Goal: Task Accomplishment & Management: Use online tool/utility

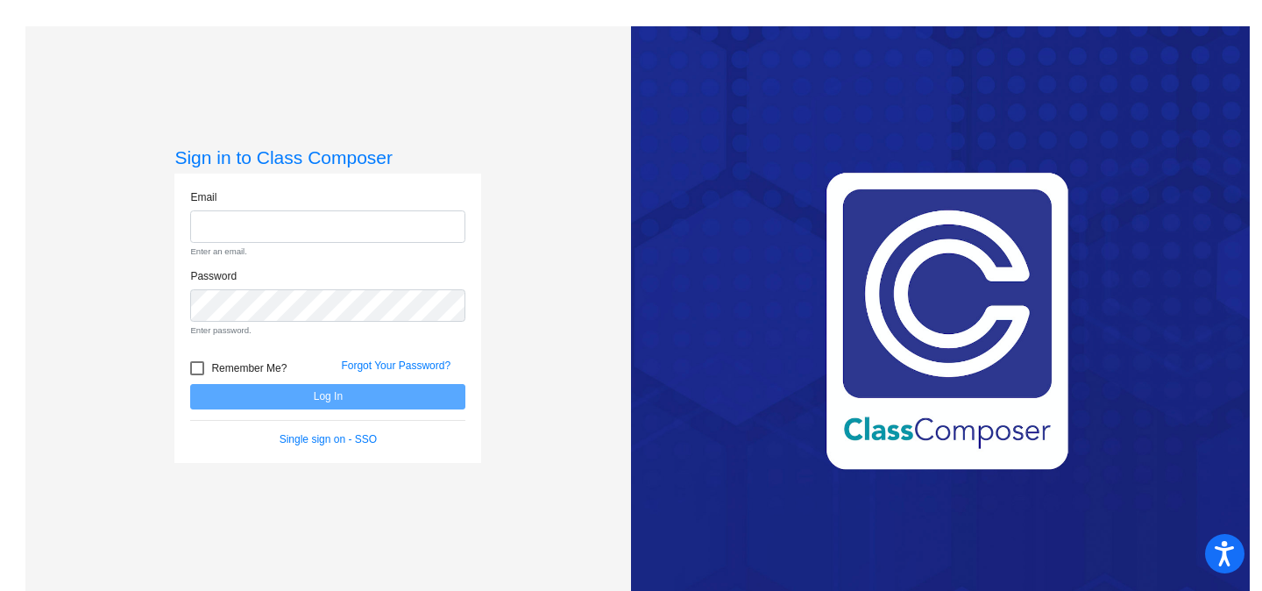
click at [336, 405] on form "Email Enter an email. Password Enter password. Remember Me? Forgot Your Passwor…" at bounding box center [327, 318] width 275 height 258
click at [338, 434] on link "Single sign on - SSO" at bounding box center [328, 439] width 97 height 12
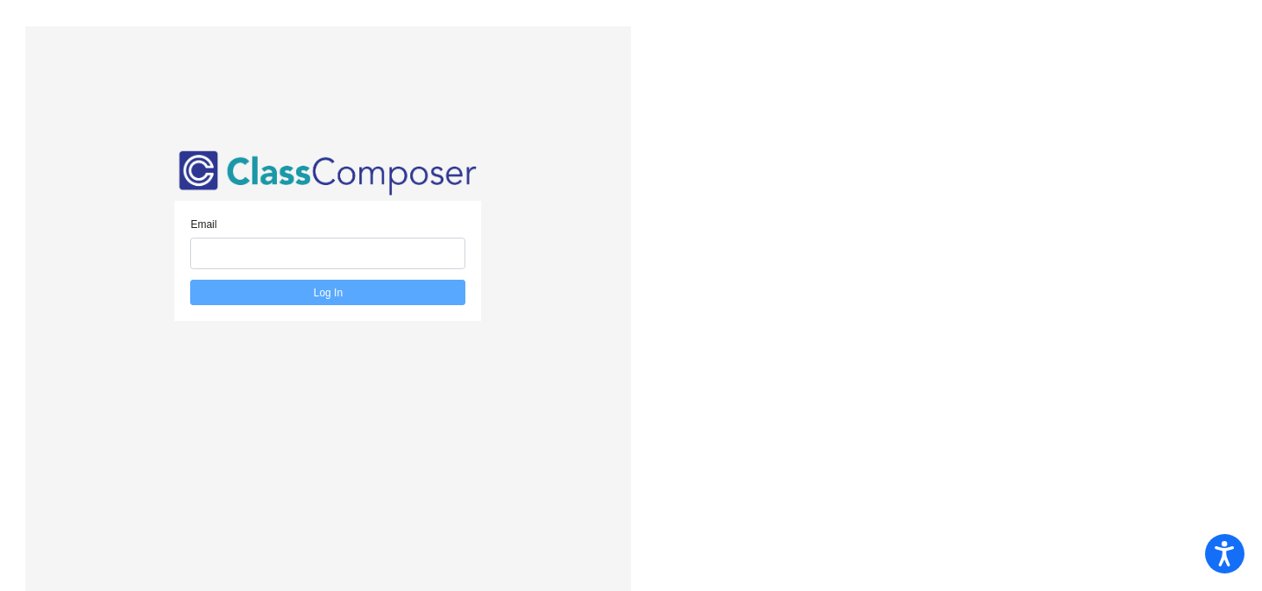
click at [298, 233] on div "Email" at bounding box center [327, 243] width 275 height 53
click at [301, 252] on input "email" at bounding box center [327, 254] width 275 height 32
type input "[EMAIL_ADDRESS][DOMAIN_NAME]"
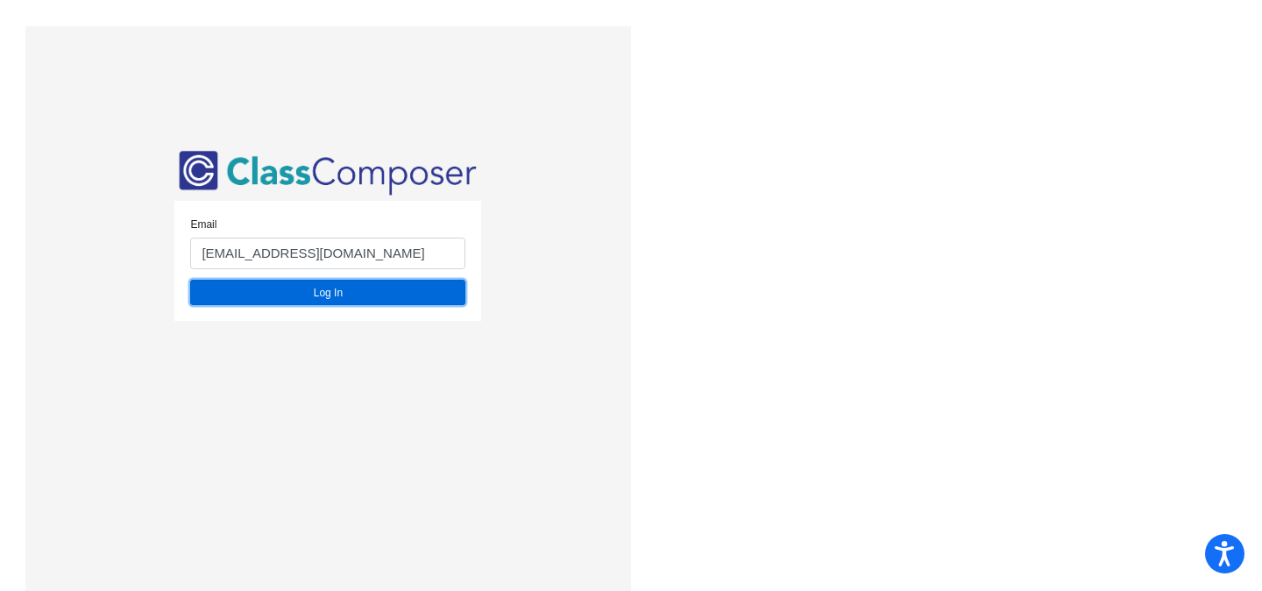
click at [275, 301] on button "Log In" at bounding box center [327, 292] width 275 height 25
click at [382, 297] on button "Log In" at bounding box center [327, 292] width 275 height 25
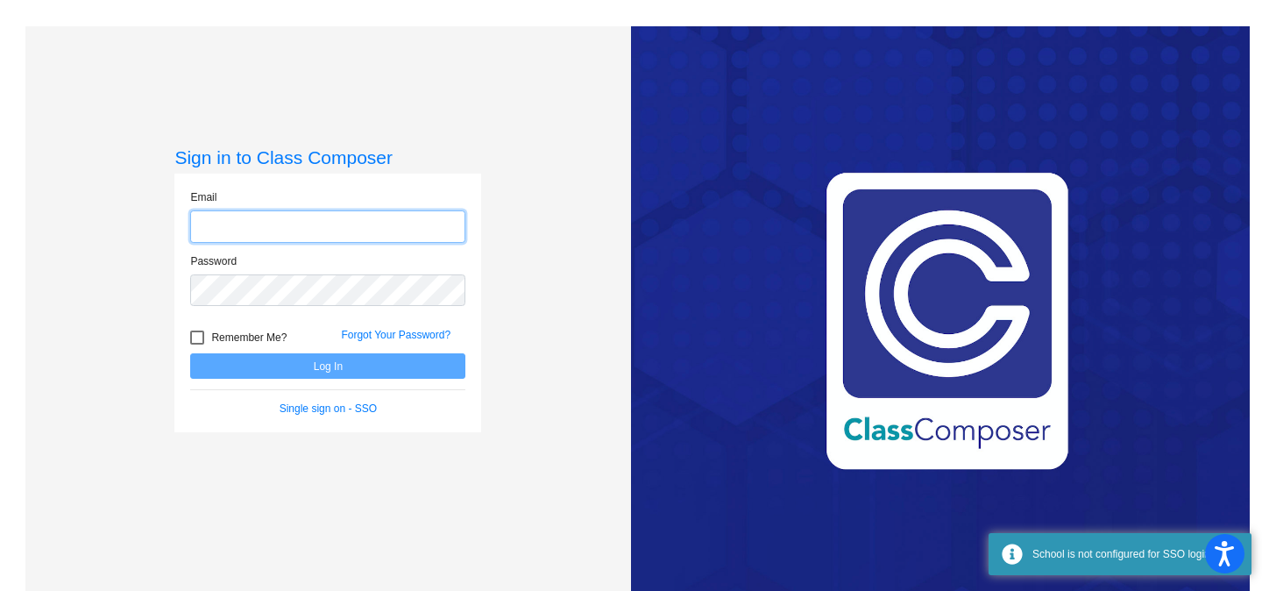
click at [289, 222] on input "email" at bounding box center [327, 226] width 275 height 32
type input "[EMAIL_ADDRESS][DOMAIN_NAME]"
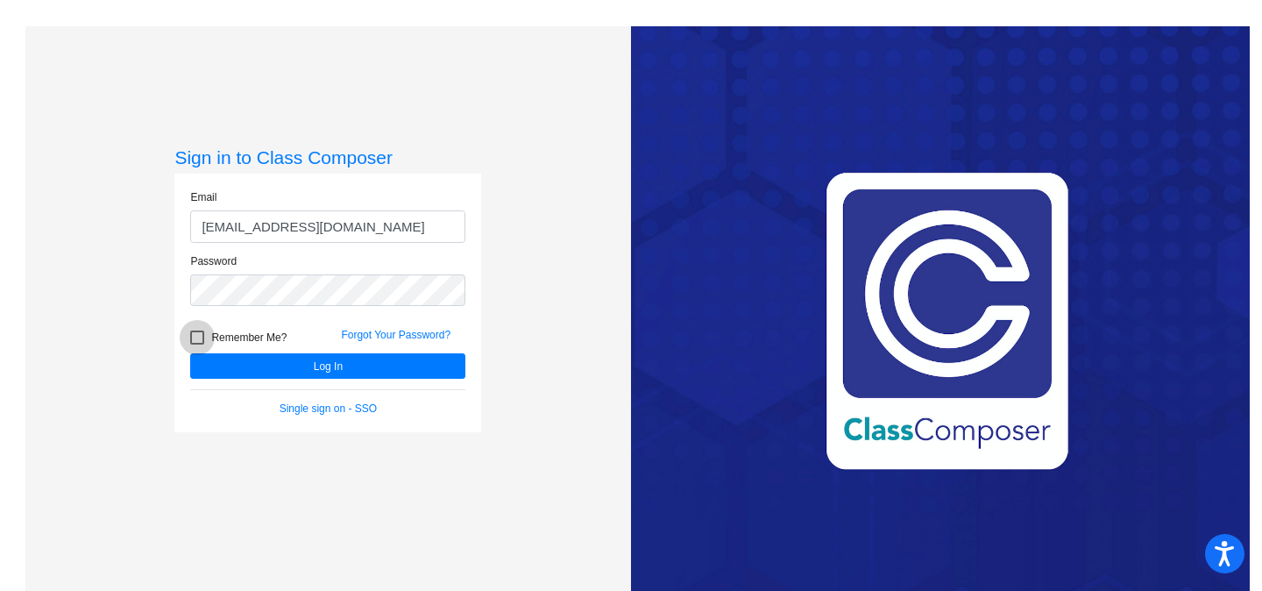
click at [199, 336] on div at bounding box center [197, 338] width 14 height 14
click at [197, 345] on input "Remember Me?" at bounding box center [196, 345] width 1 height 1
checkbox input "true"
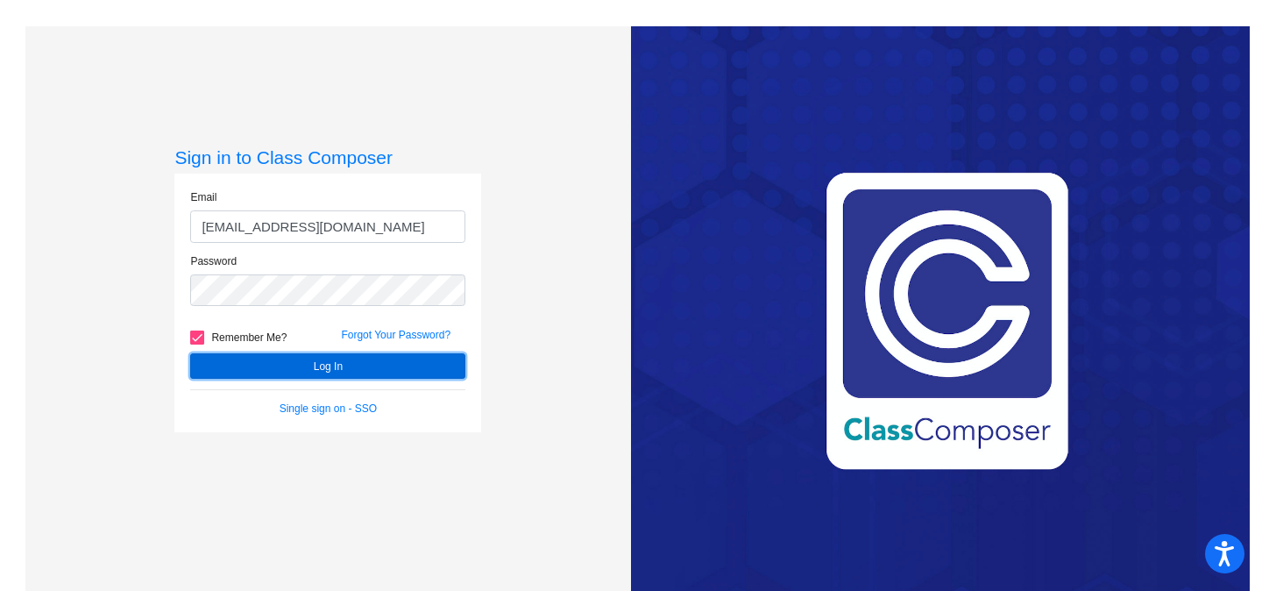
click at [252, 361] on button "Log In" at bounding box center [327, 365] width 275 height 25
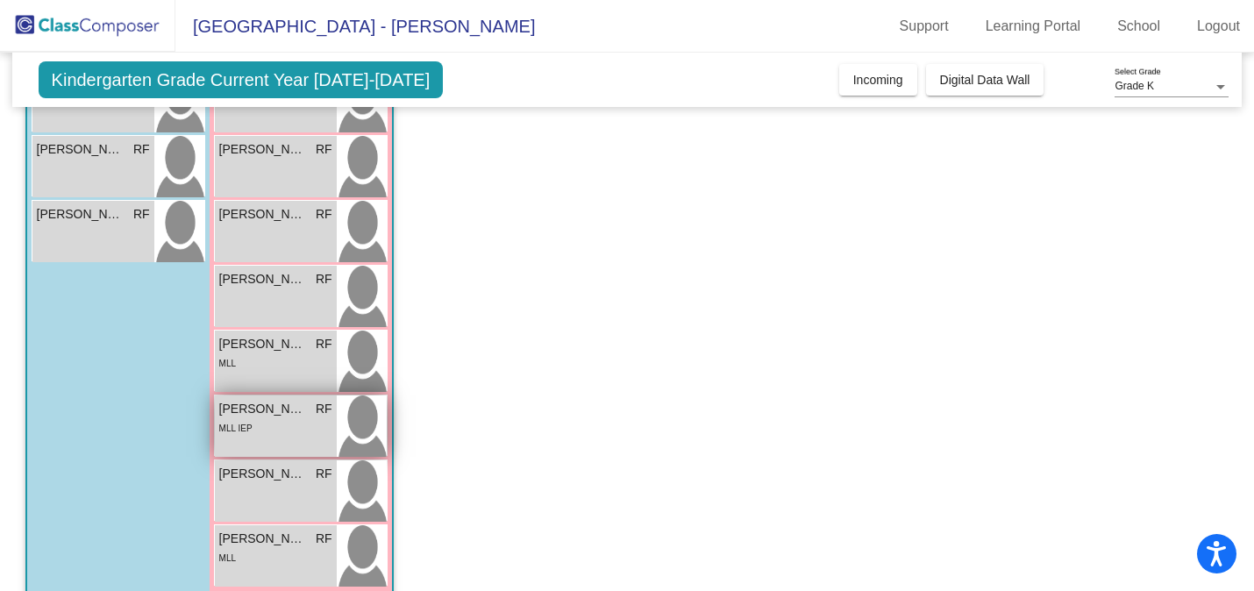
scroll to position [496, 0]
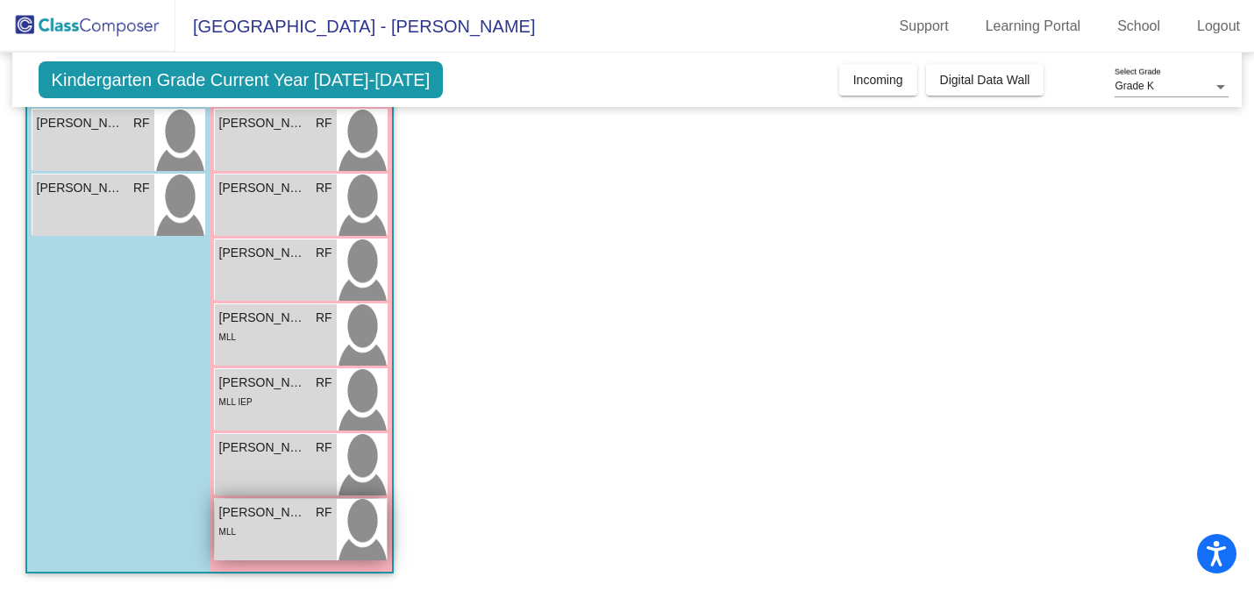
click at [262, 525] on div "MLL" at bounding box center [275, 531] width 113 height 18
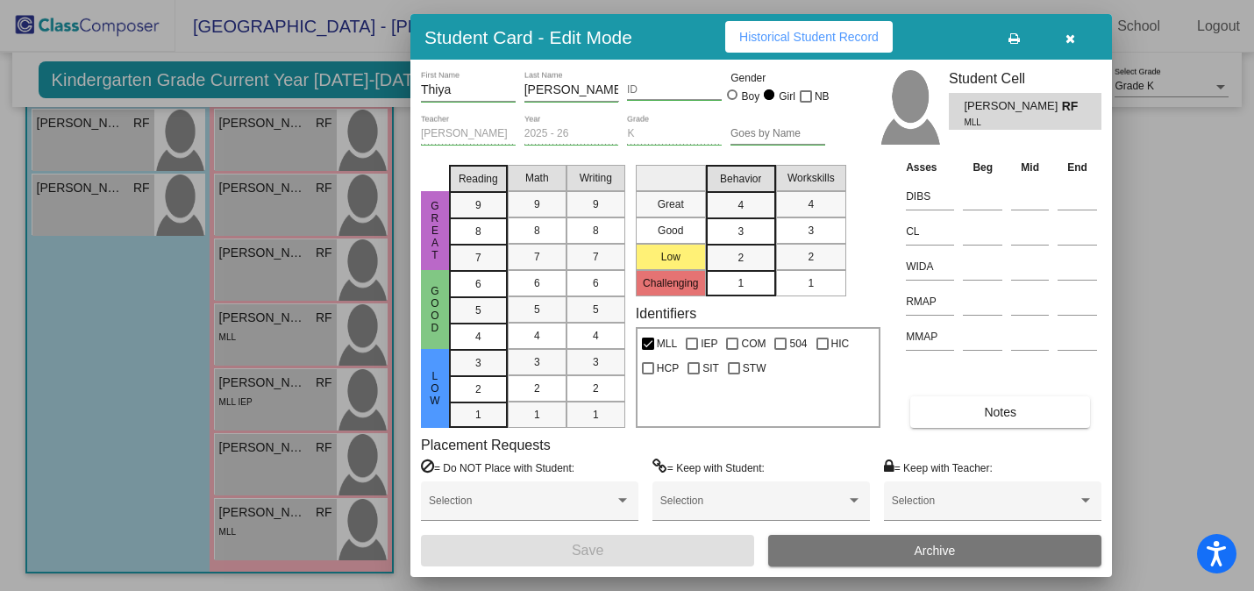
scroll to position [0, 0]
click at [1060, 45] on button "button" at bounding box center [1070, 37] width 56 height 32
